Goal: Information Seeking & Learning: Learn about a topic

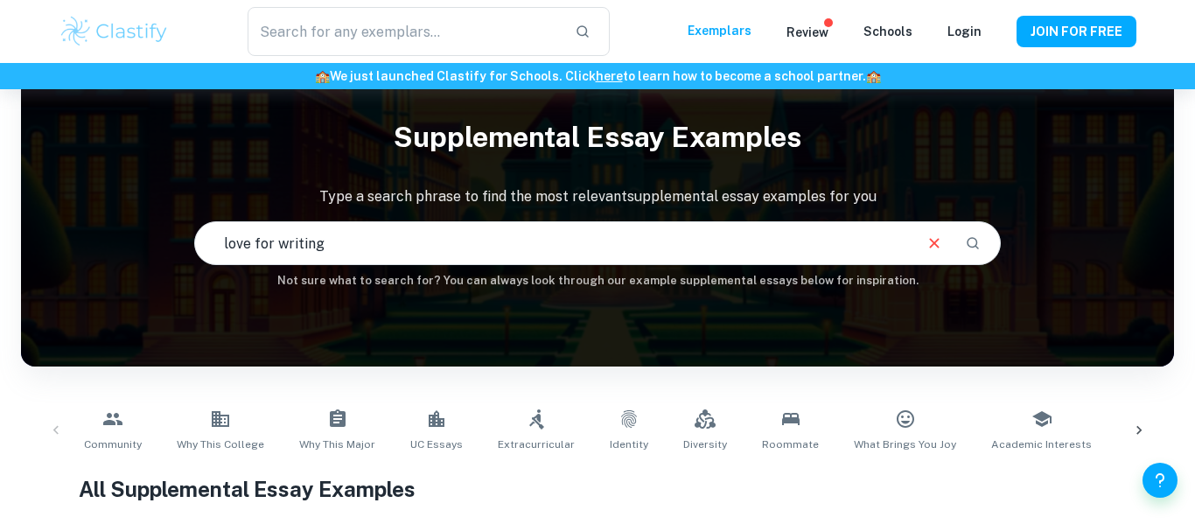
type input "love for writing"
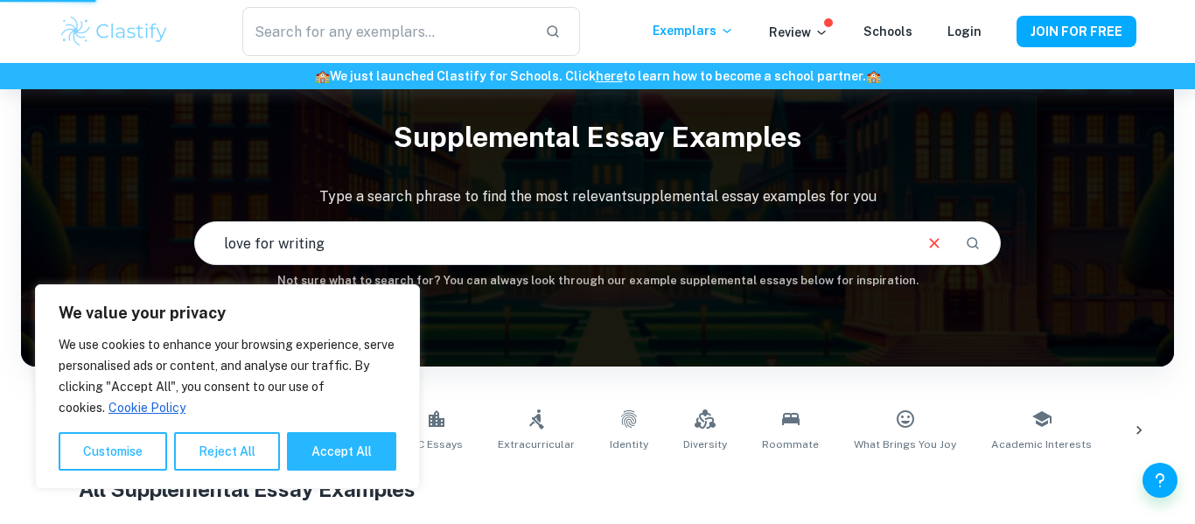
scroll to position [43, 0]
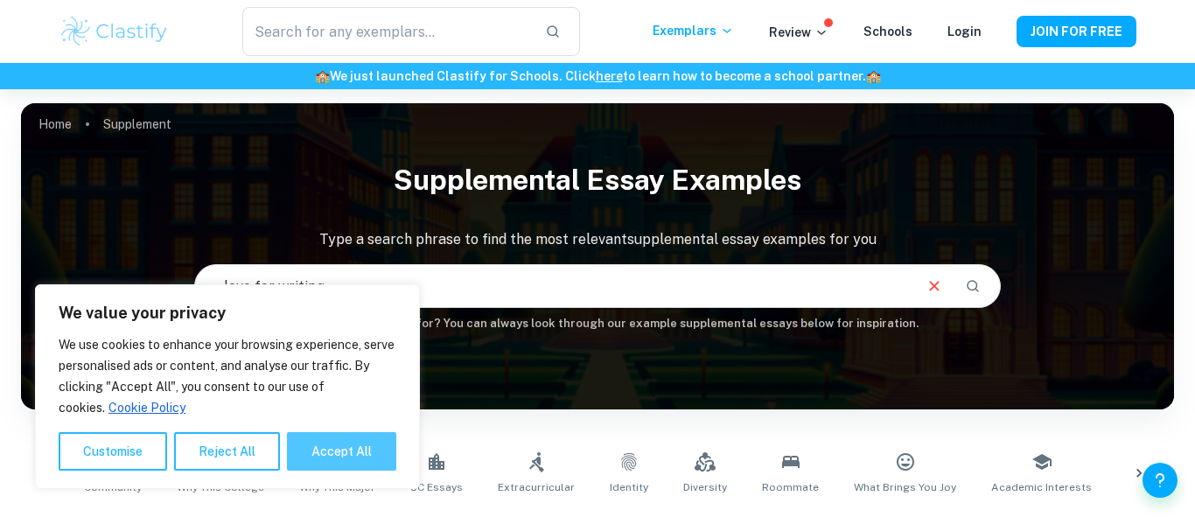
click at [354, 458] on button "Accept All" at bounding box center [341, 451] width 109 height 38
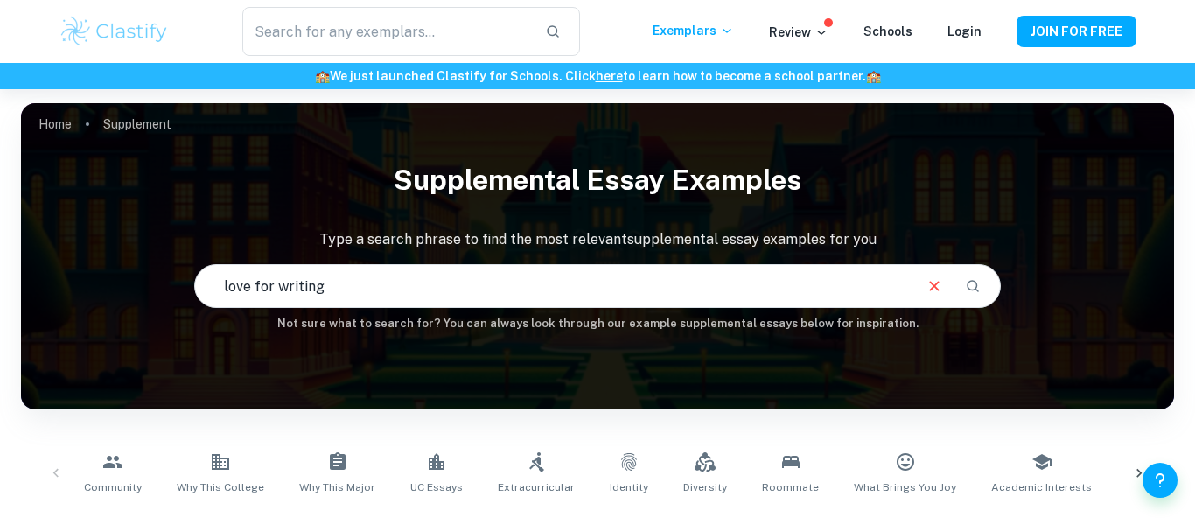
checkbox input "true"
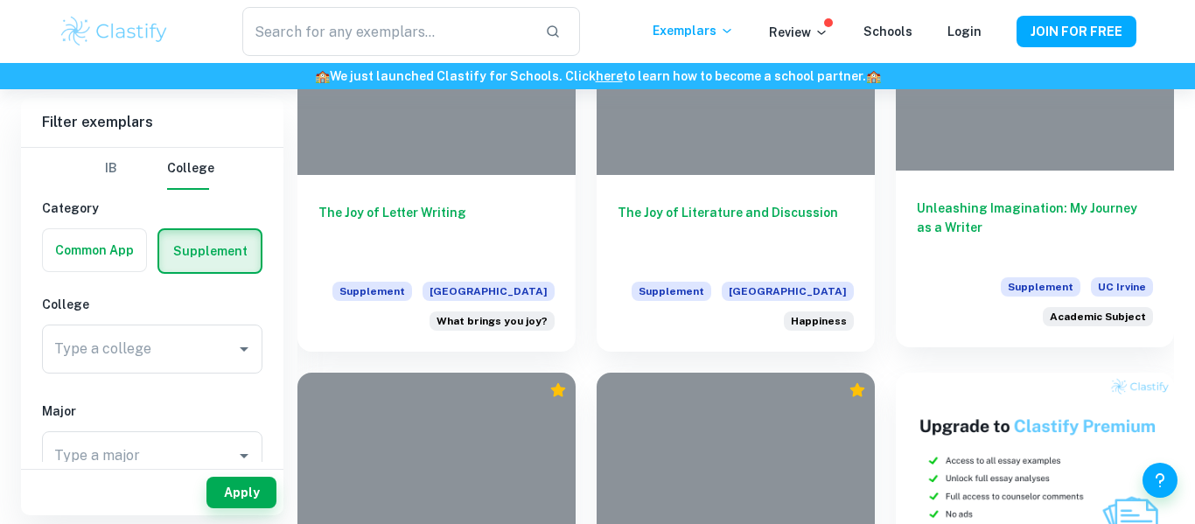
scroll to position [621, 0]
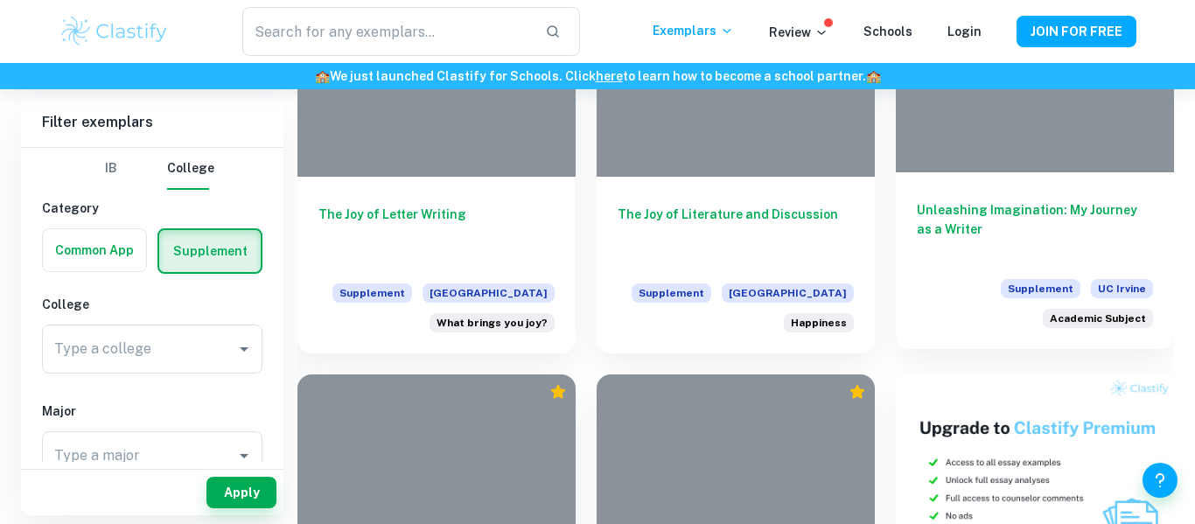
click at [972, 204] on h6 "Unleashing Imagination: My Journey as a Writer" at bounding box center [1035, 229] width 236 height 58
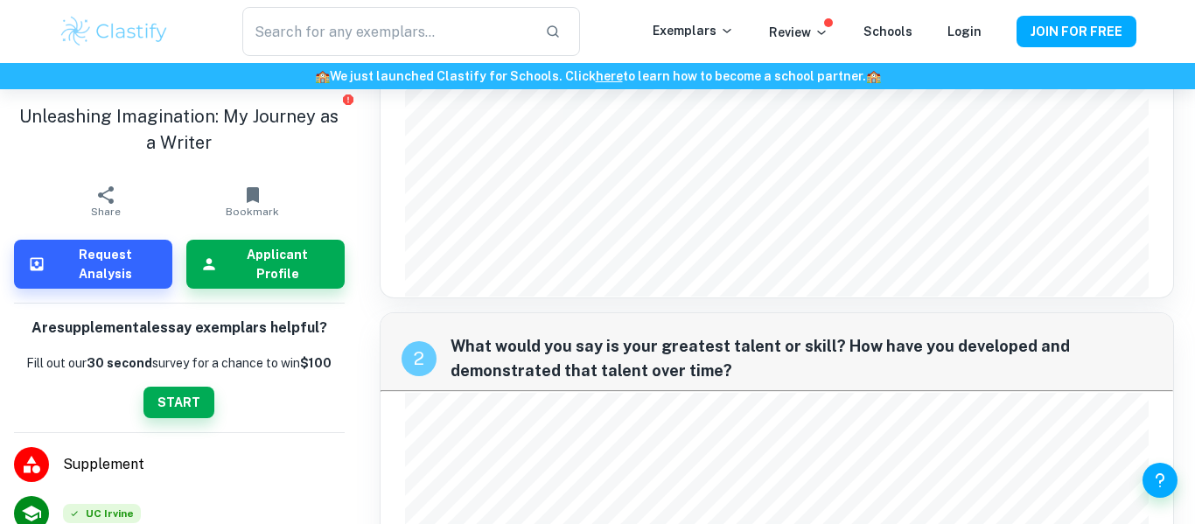
scroll to position [678, 0]
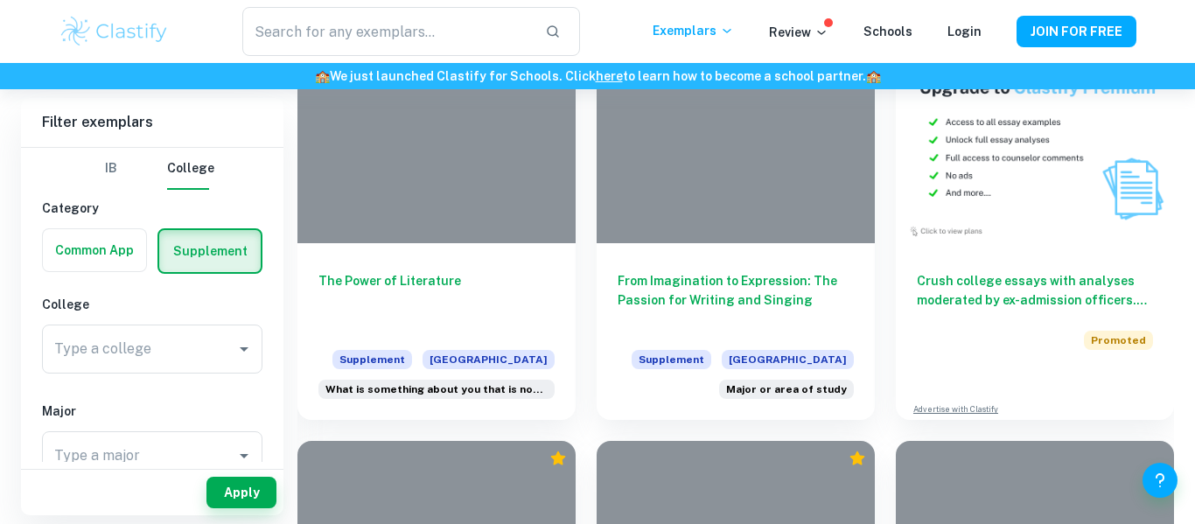
scroll to position [967, 0]
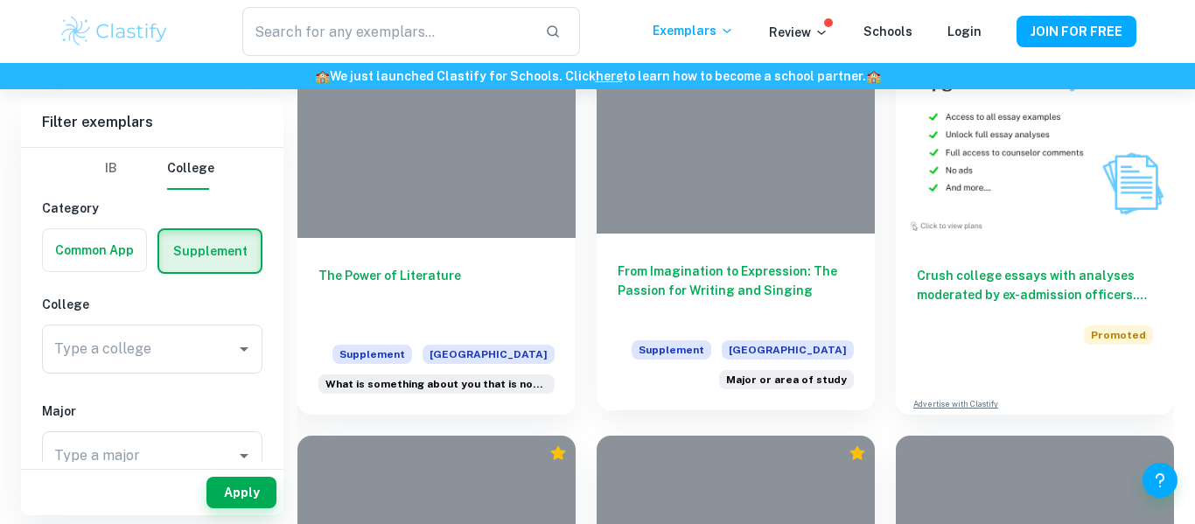
click at [718, 268] on h6 "From Imagination to Expression: The Passion for Writing and Singing" at bounding box center [736, 291] width 236 height 58
